Goal: Transaction & Acquisition: Purchase product/service

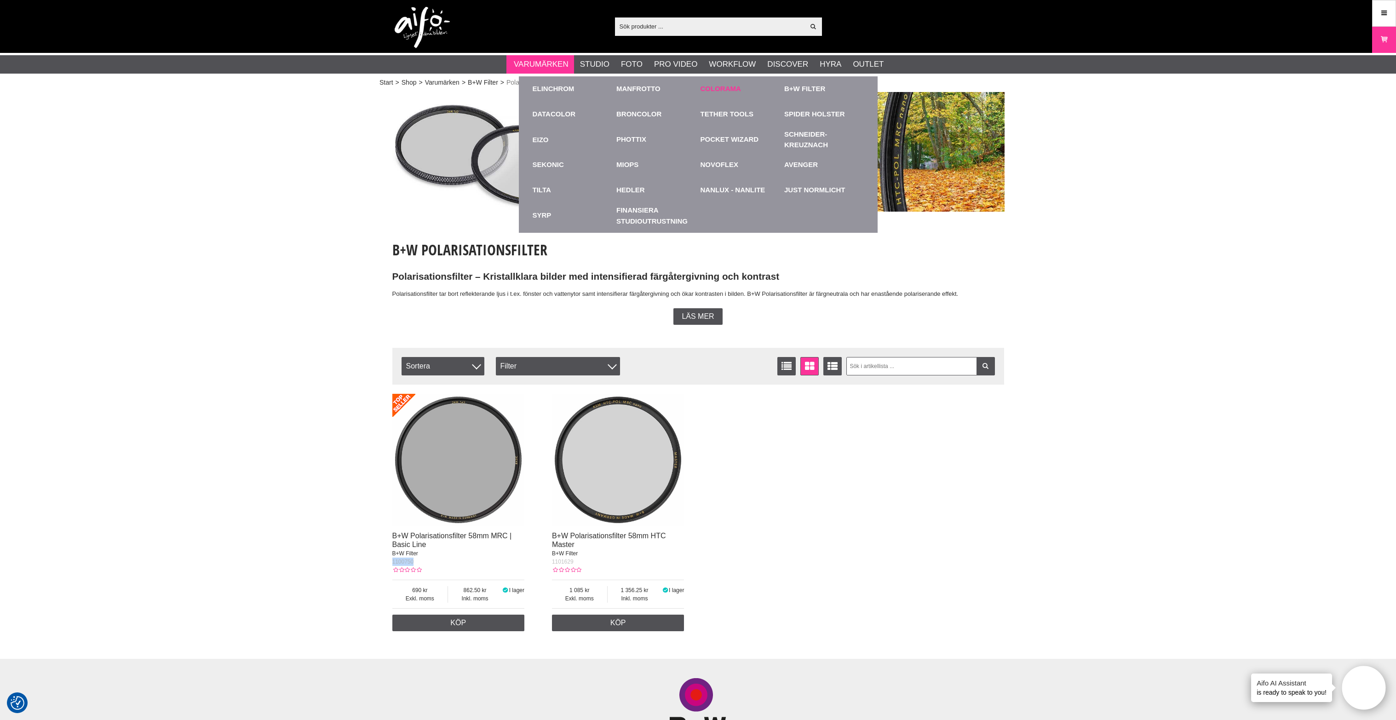
click at [723, 86] on link "Colorama" at bounding box center [720, 89] width 40 height 11
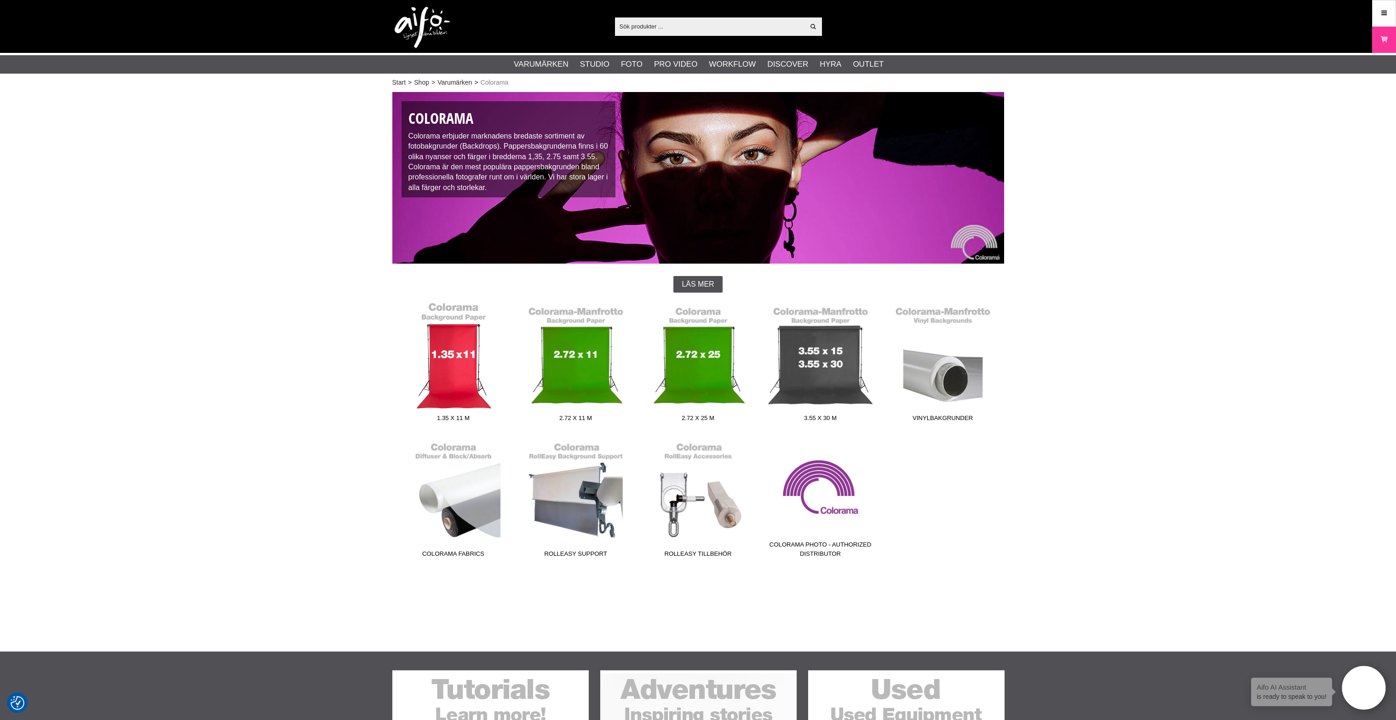
click at [467, 355] on link "1.35 x 11 m" at bounding box center [453, 364] width 122 height 124
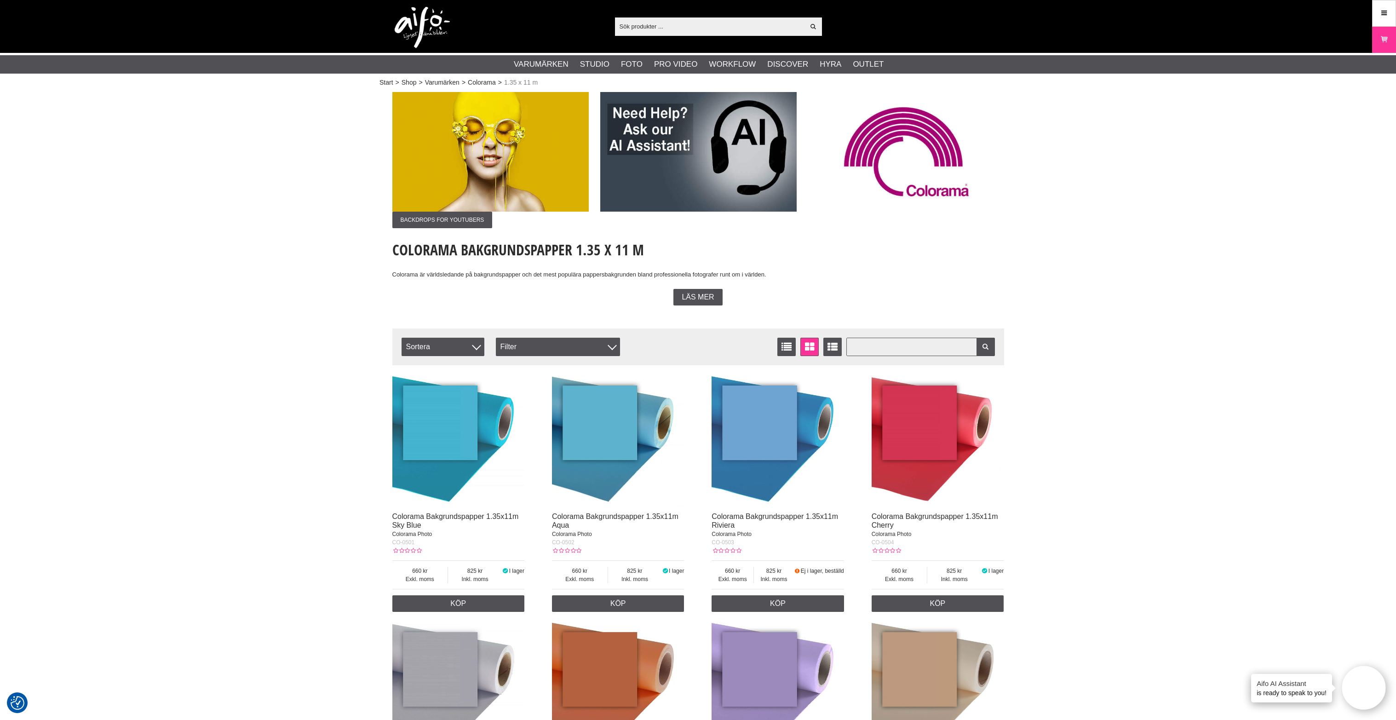
click at [925, 352] on input "text" at bounding box center [920, 347] width 149 height 18
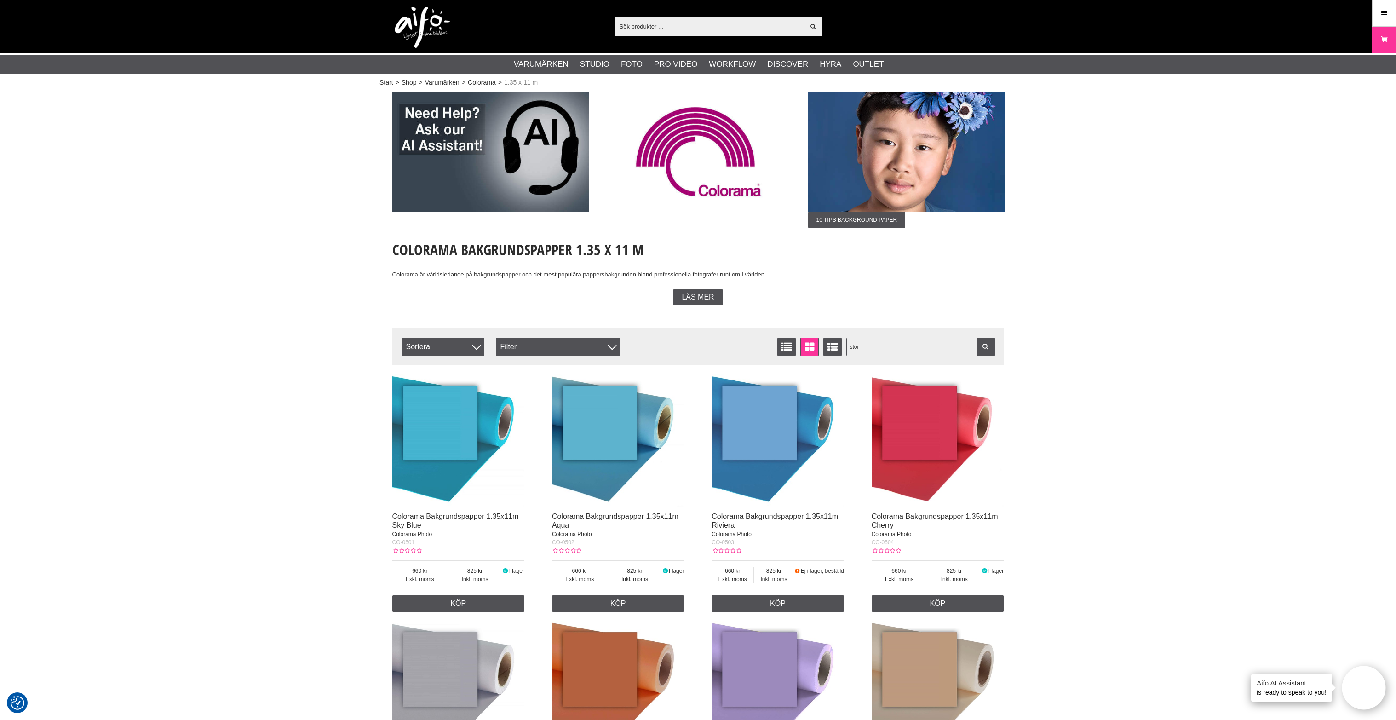
type input "storm"
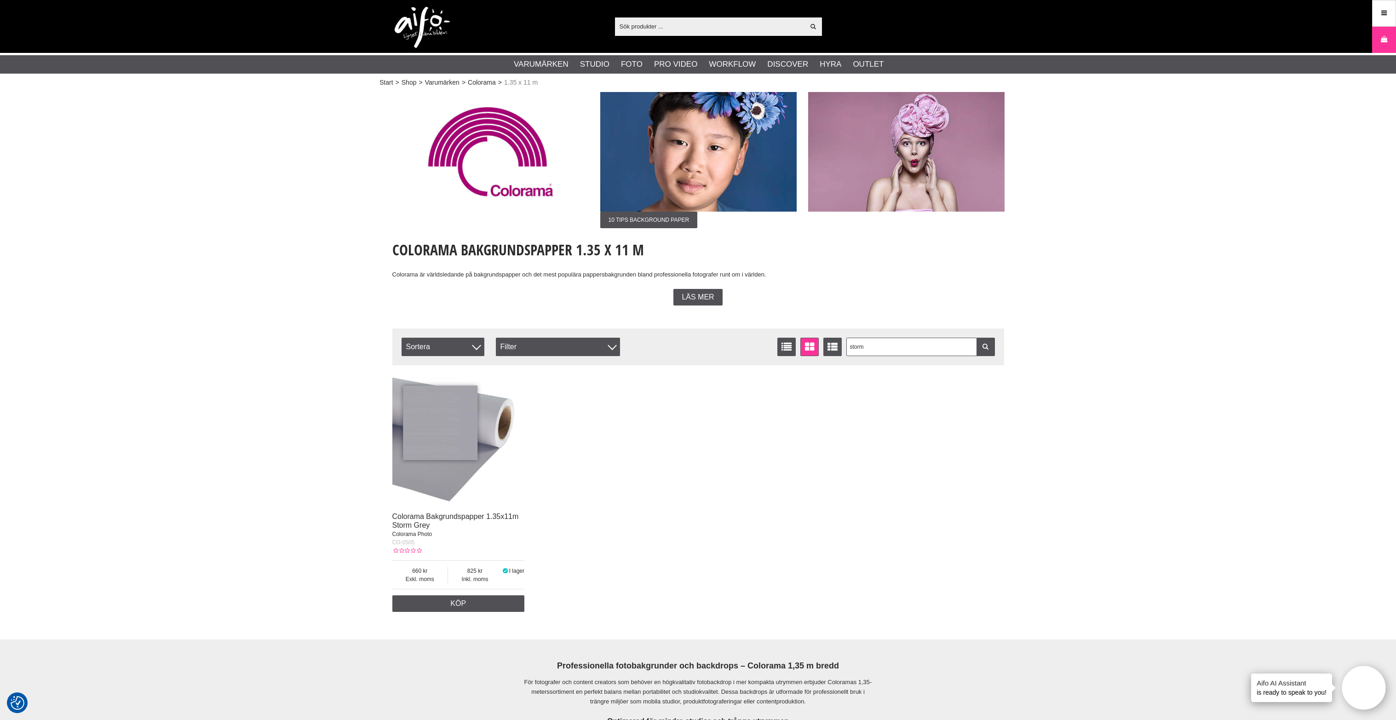
click at [465, 469] on img at bounding box center [458, 440] width 132 height 132
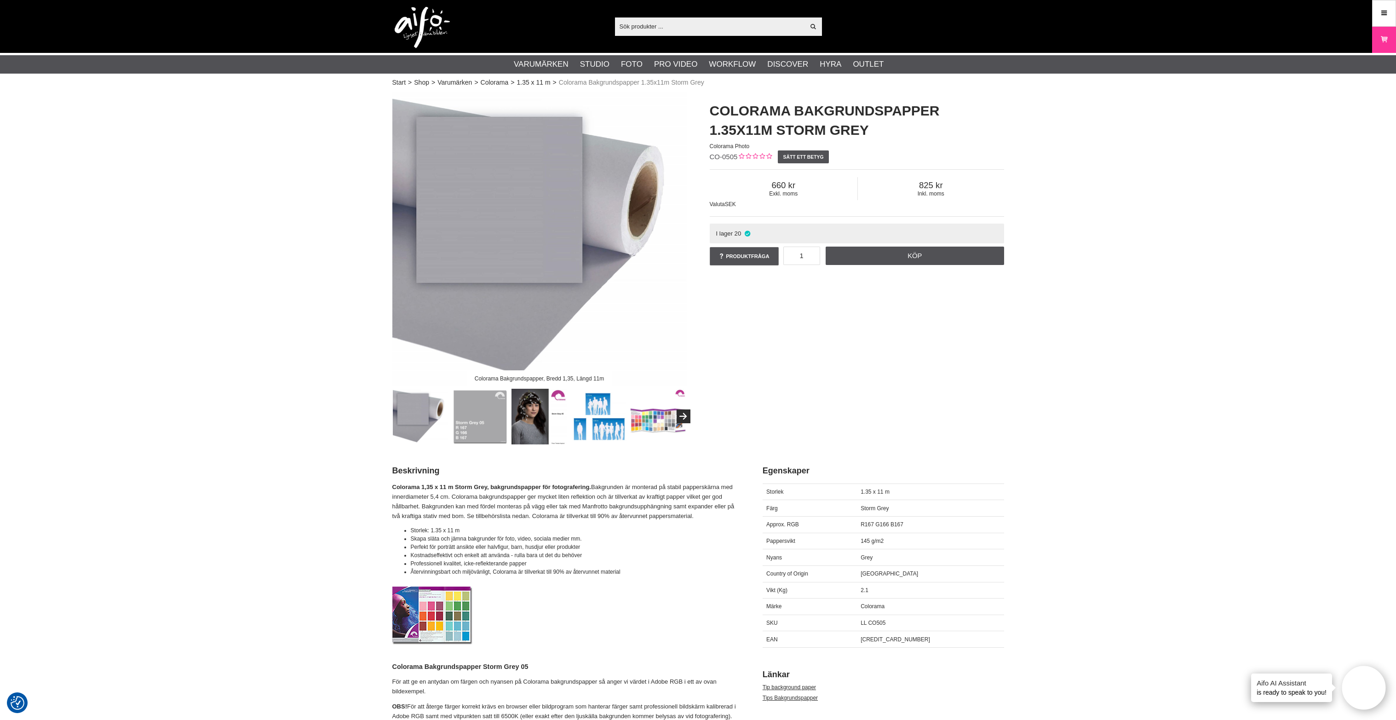
click at [684, 33] on input "text" at bounding box center [710, 26] width 190 height 14
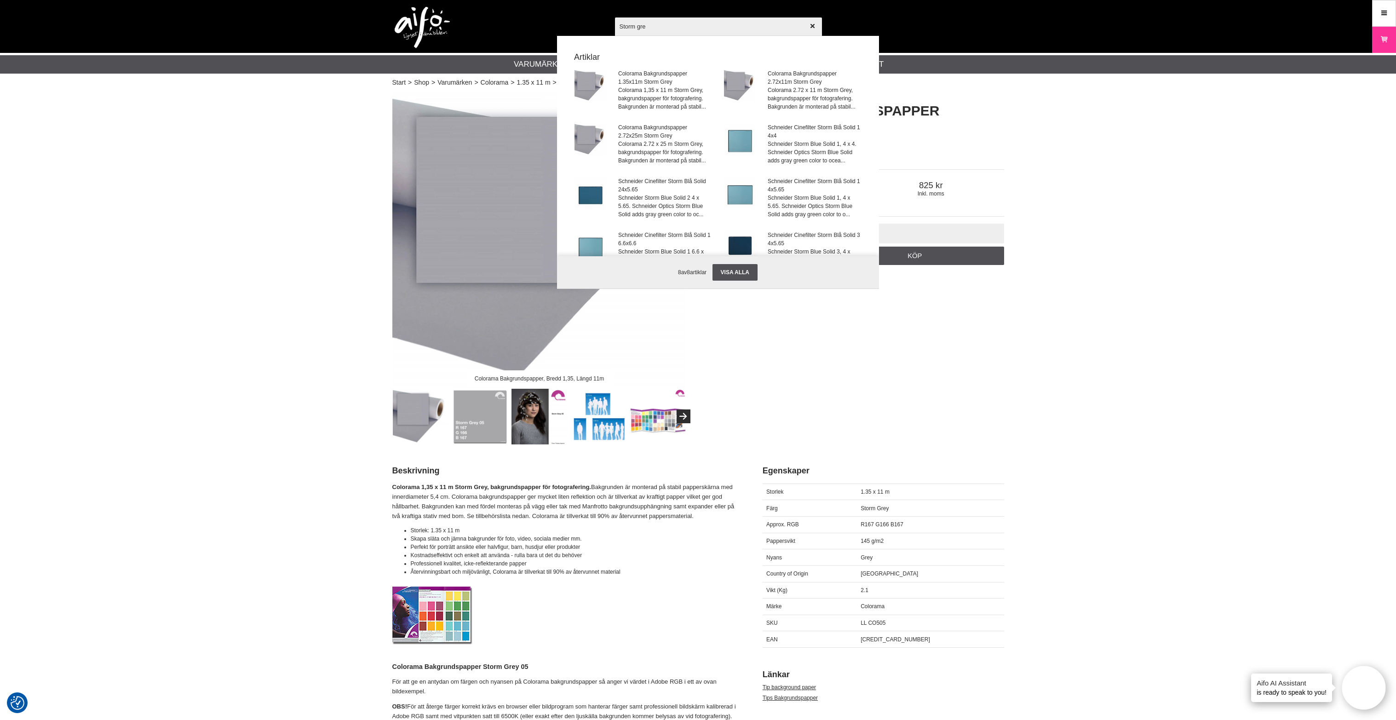
type input "Storm grey"
